Goal: Transaction & Acquisition: Purchase product/service

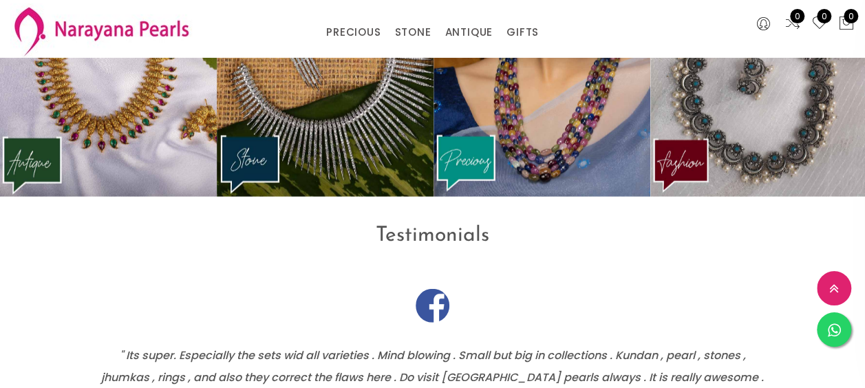
scroll to position [1731, 0]
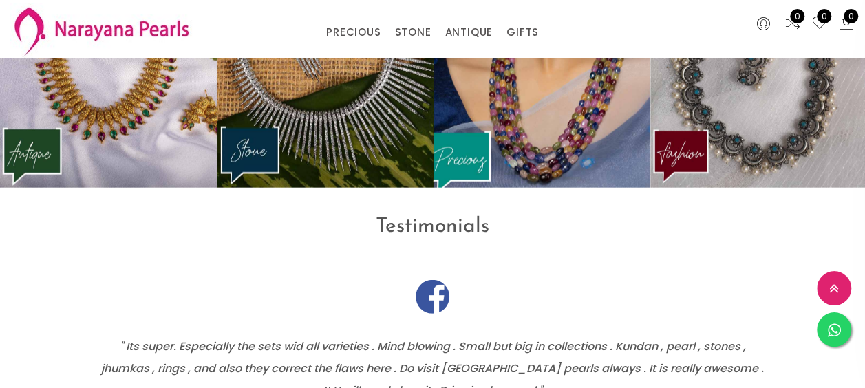
click at [576, 145] on img at bounding box center [542, 73] width 239 height 251
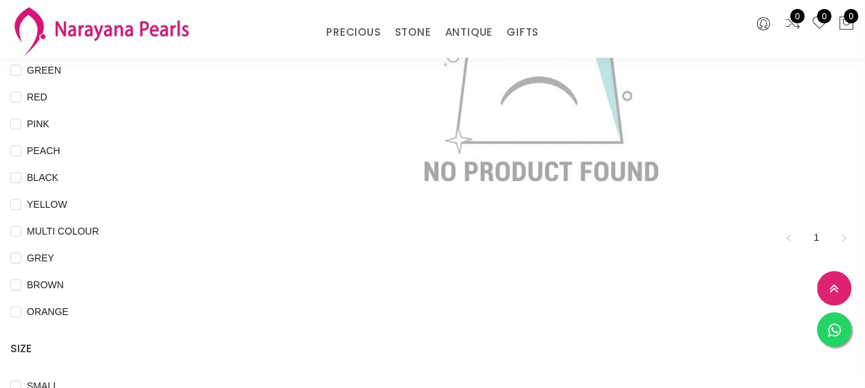
scroll to position [69, 0]
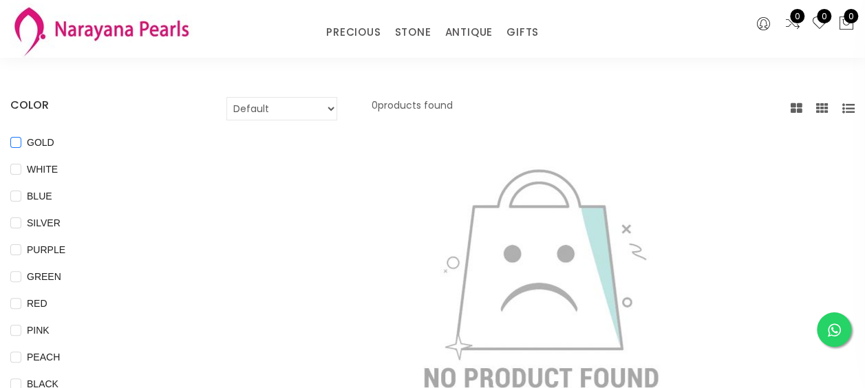
click at [11, 143] on input "GOLD" at bounding box center [15, 152] width 11 height 31
checkbox input "true"
click at [17, 166] on input "WHITE" at bounding box center [15, 179] width 11 height 31
checkbox input "true"
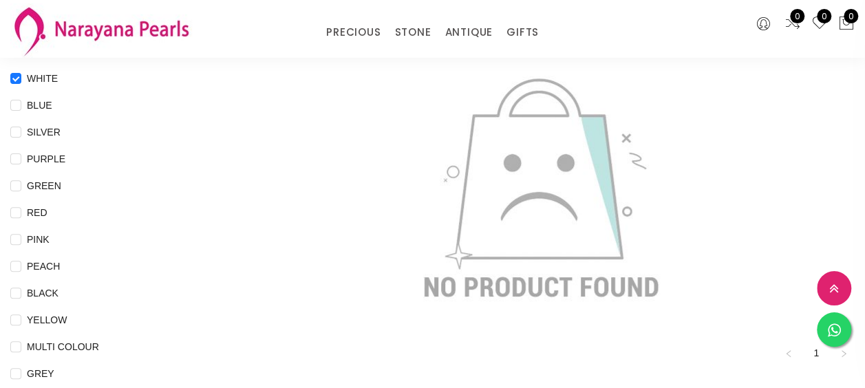
scroll to position [0, 0]
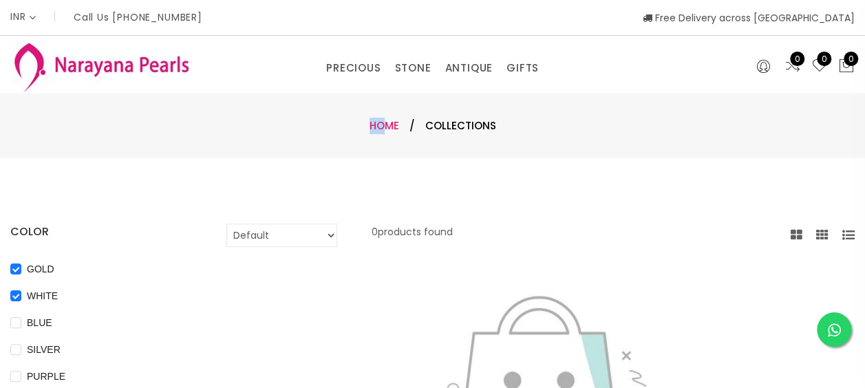
click at [389, 121] on div "Home / Collections" at bounding box center [432, 126] width 865 height 65
drag, startPoint x: 389, startPoint y: 121, endPoint x: 383, endPoint y: 129, distance: 10.3
click at [383, 129] on link "Home" at bounding box center [385, 125] width 30 height 14
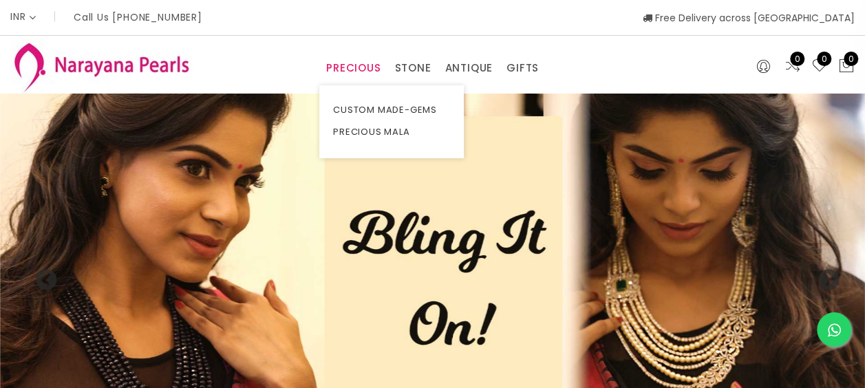
click at [357, 66] on link "PRECIOUS" at bounding box center [353, 68] width 54 height 21
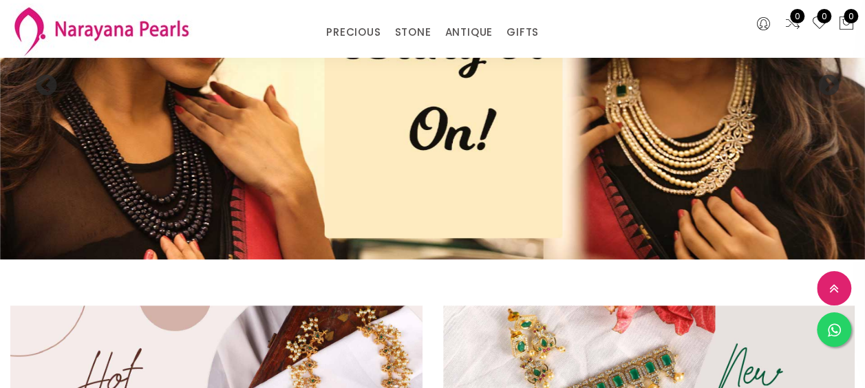
scroll to position [138, 0]
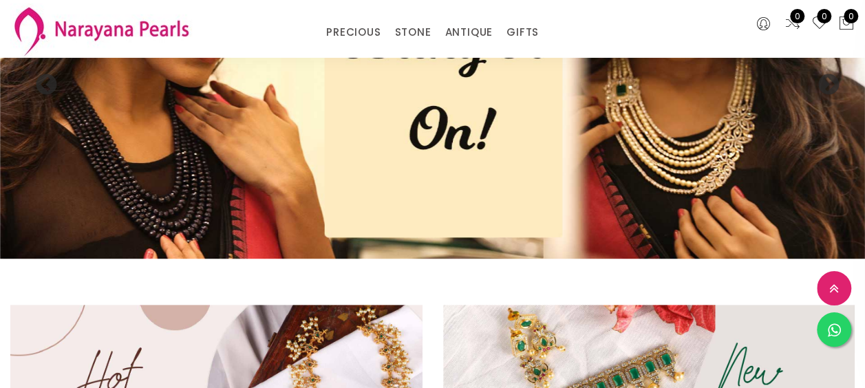
click at [235, 173] on img at bounding box center [432, 78] width 865 height 361
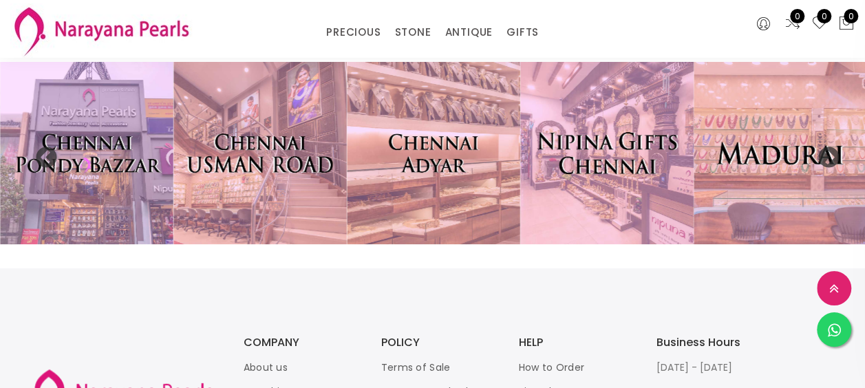
scroll to position [2790, 0]
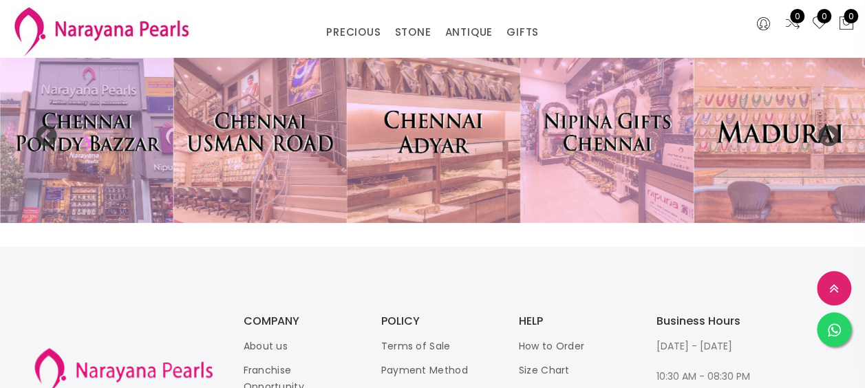
click at [453, 178] on img at bounding box center [433, 132] width 191 height 200
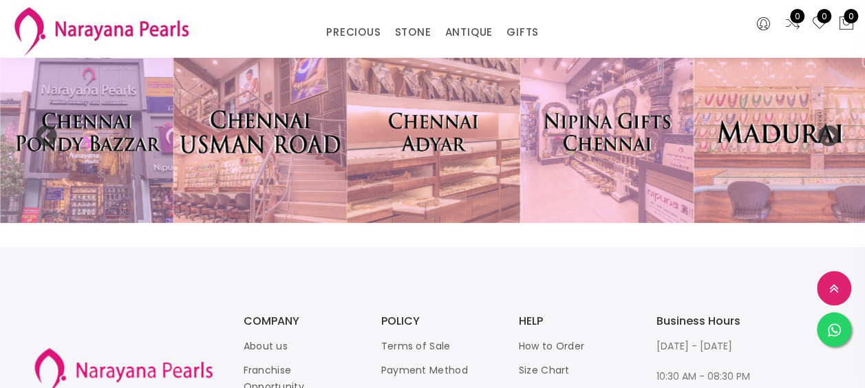
click at [328, 162] on img at bounding box center [260, 132] width 191 height 200
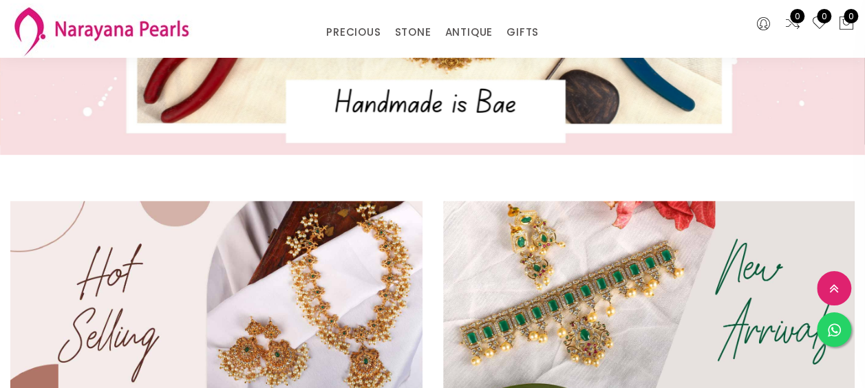
scroll to position [0, 0]
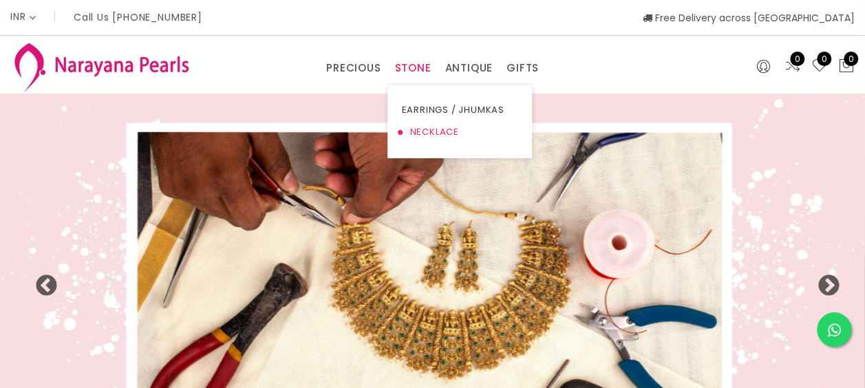
click at [432, 132] on link "NECKLACE" at bounding box center [459, 132] width 117 height 22
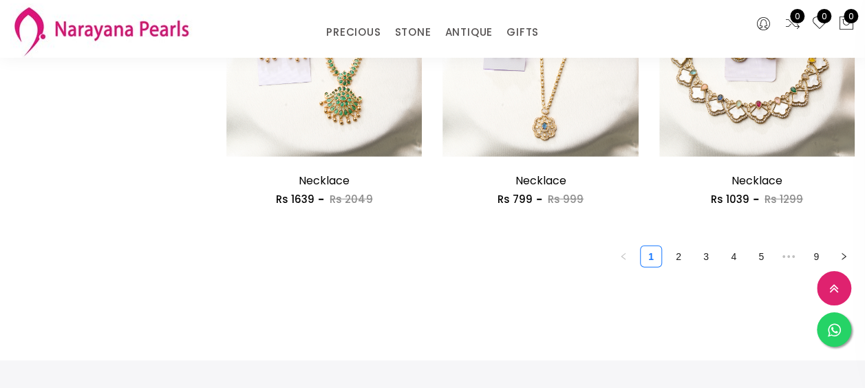
scroll to position [1859, 0]
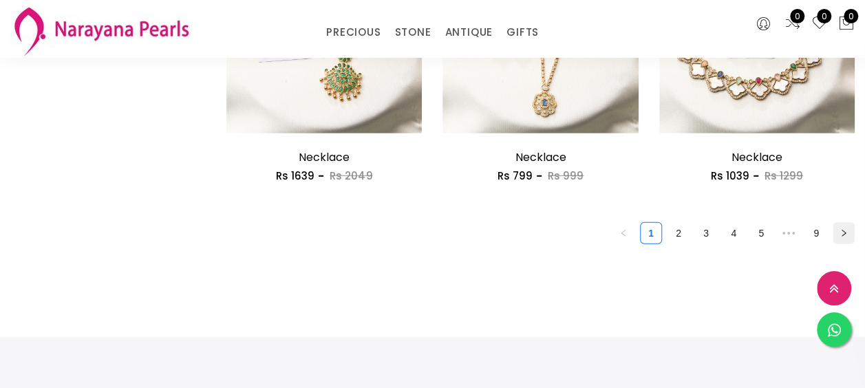
click at [843, 237] on icon "right" at bounding box center [844, 233] width 4 height 7
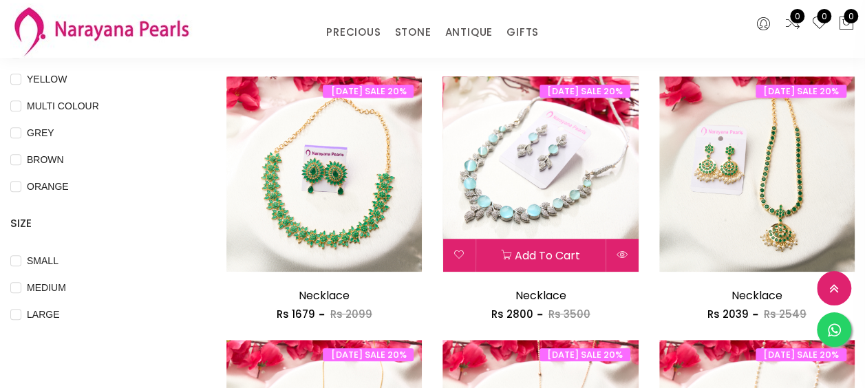
scroll to position [413, 0]
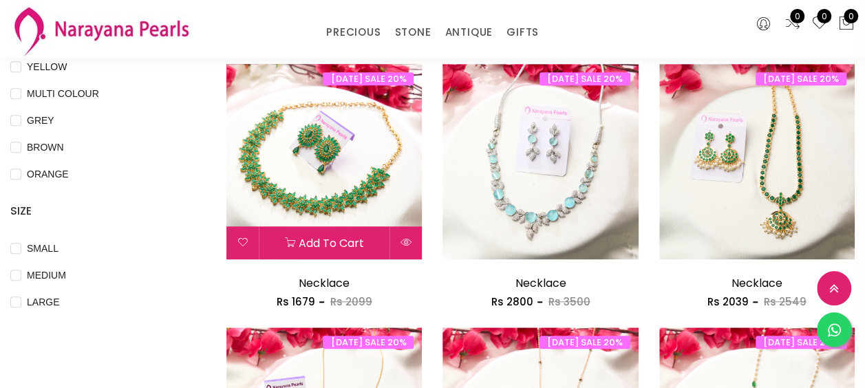
click at [335, 156] on img at bounding box center [325, 162] width 196 height 196
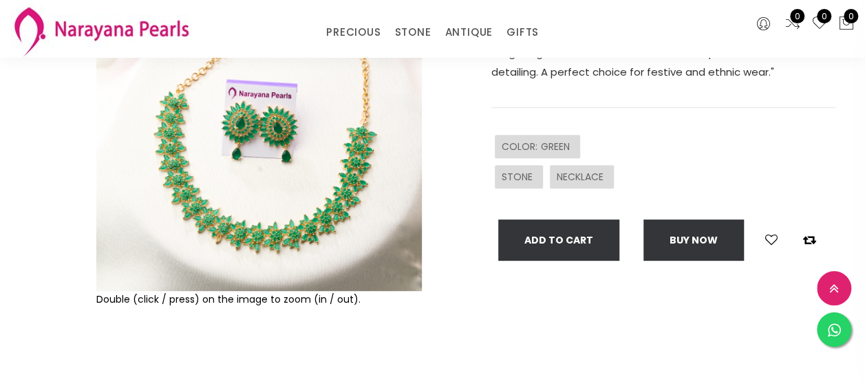
scroll to position [207, 0]
